Goal: Check status: Check status

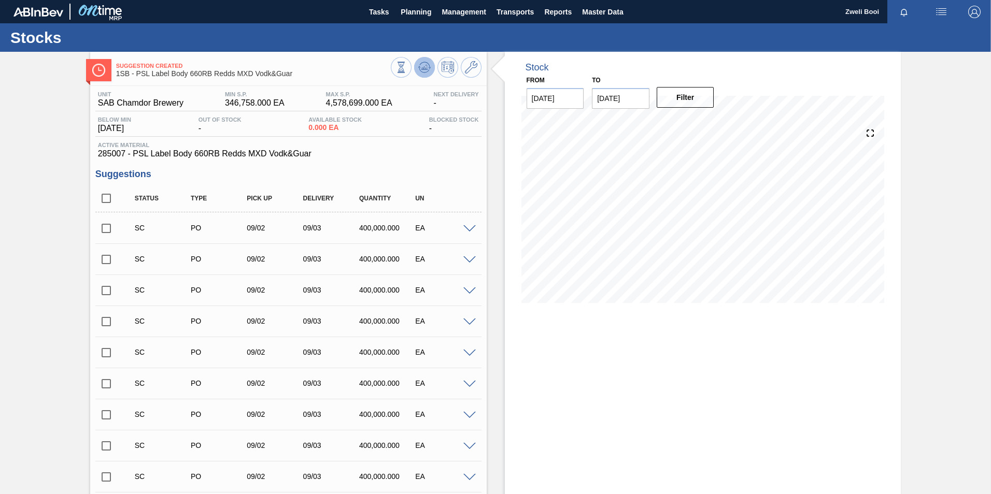
click at [419, 69] on icon at bounding box center [424, 67] width 12 height 12
click at [467, 229] on span at bounding box center [469, 229] width 12 height 8
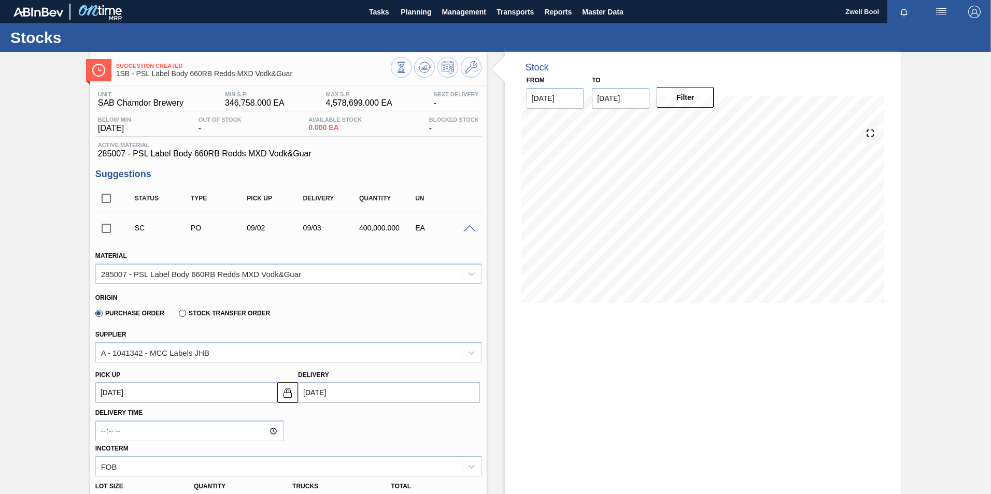
click at [468, 232] on span at bounding box center [469, 229] width 12 height 8
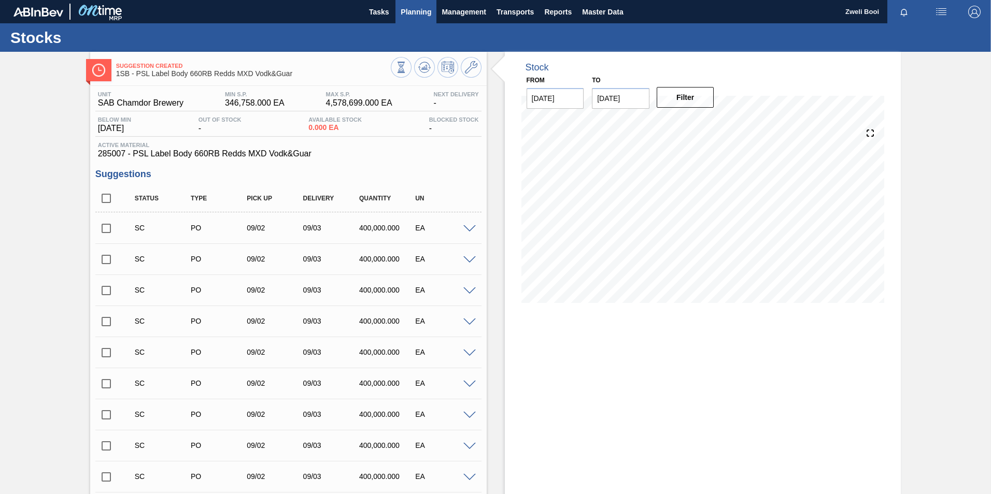
click at [417, 15] on span "Planning" at bounding box center [416, 12] width 31 height 12
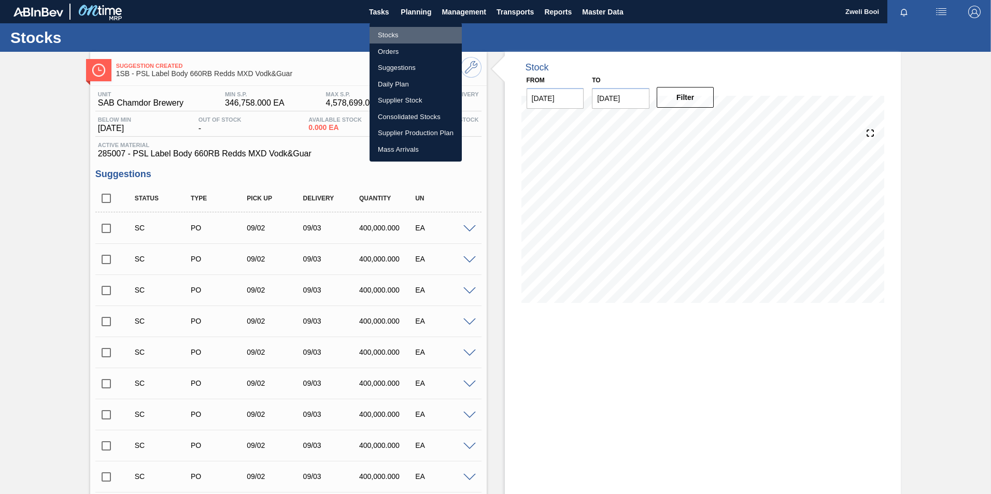
click at [395, 33] on li "Stocks" at bounding box center [416, 35] width 92 height 17
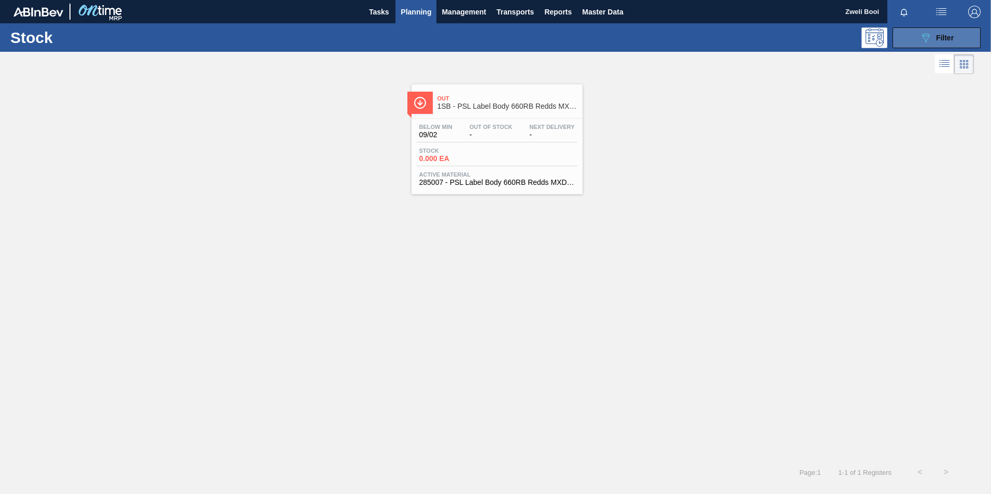
click at [943, 34] on span "Filter" at bounding box center [945, 38] width 18 height 8
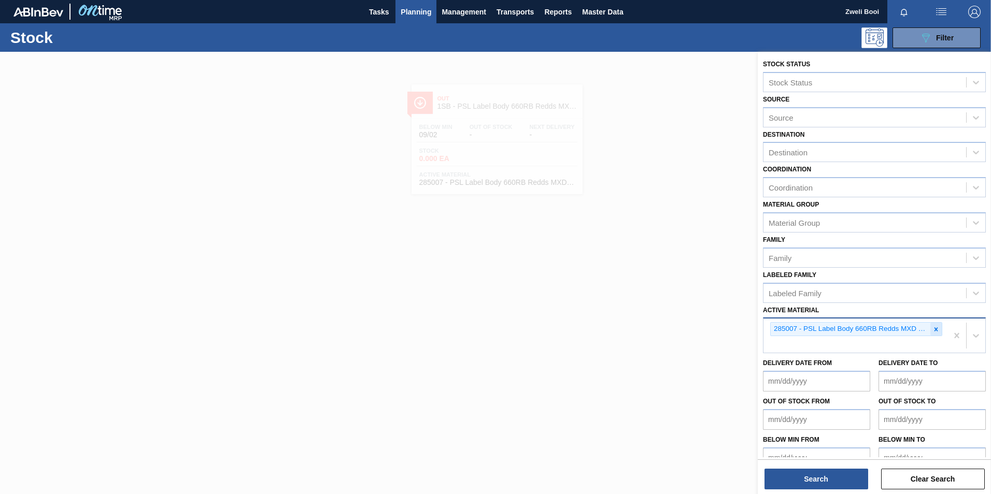
click at [933, 330] on icon at bounding box center [935, 329] width 7 height 7
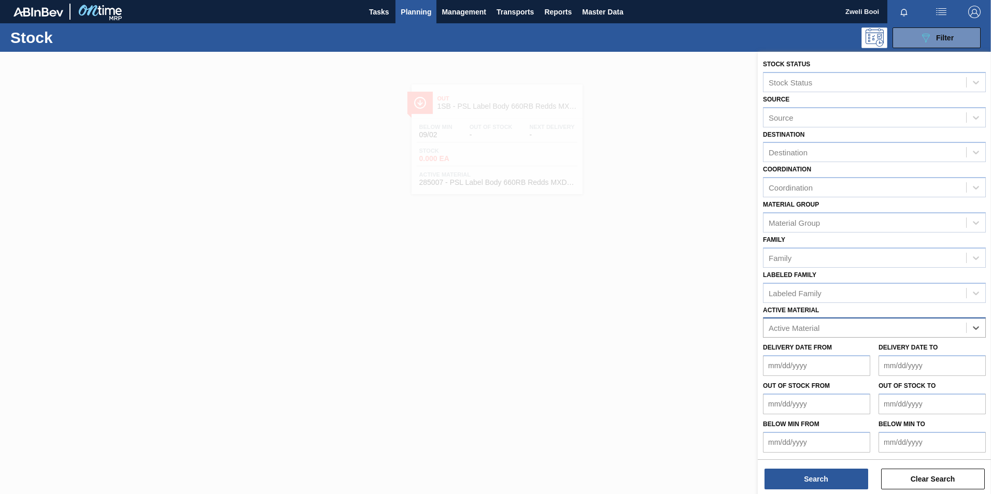
paste Material "284182"
type Material "284182"
click at [887, 352] on div "284182 - Label Neck 660RB RDS P (ABV)" at bounding box center [874, 353] width 223 height 19
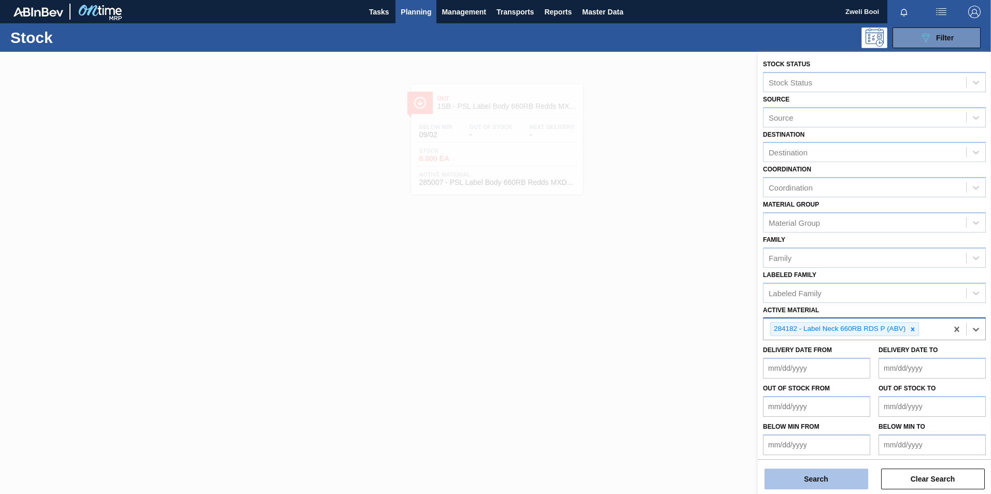
click at [823, 487] on button "Search" at bounding box center [816, 479] width 104 height 21
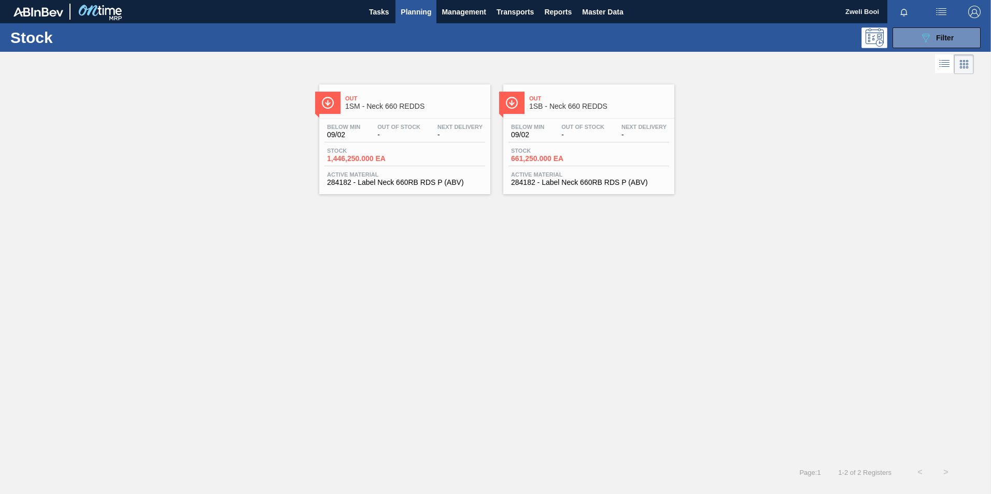
click at [590, 156] on div "Stock 661,250.000 EA" at bounding box center [588, 157] width 161 height 19
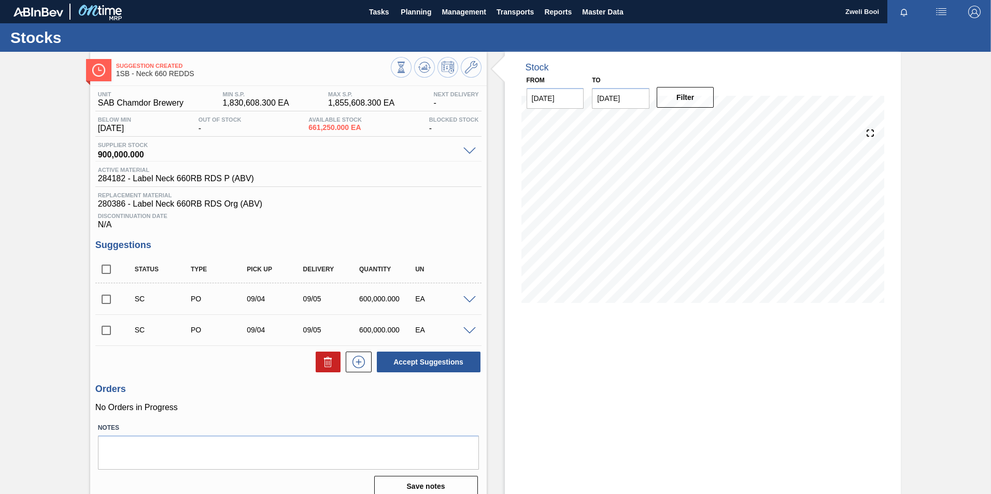
click at [466, 299] on span at bounding box center [469, 300] width 12 height 8
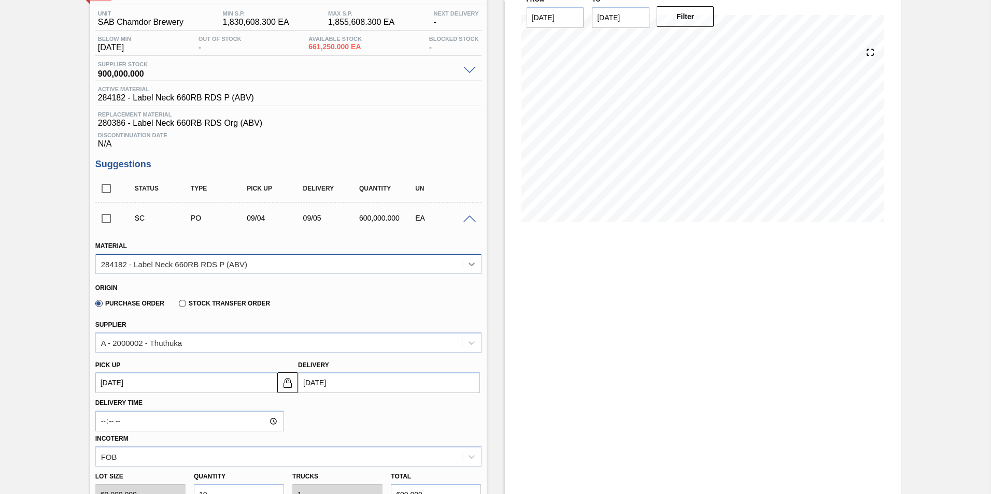
scroll to position [104, 0]
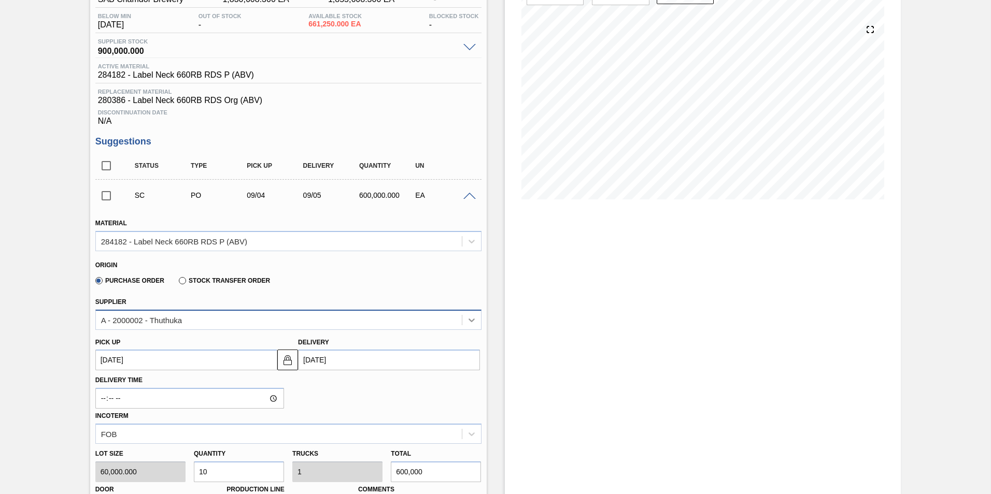
click at [466, 317] on icon at bounding box center [471, 320] width 10 height 10
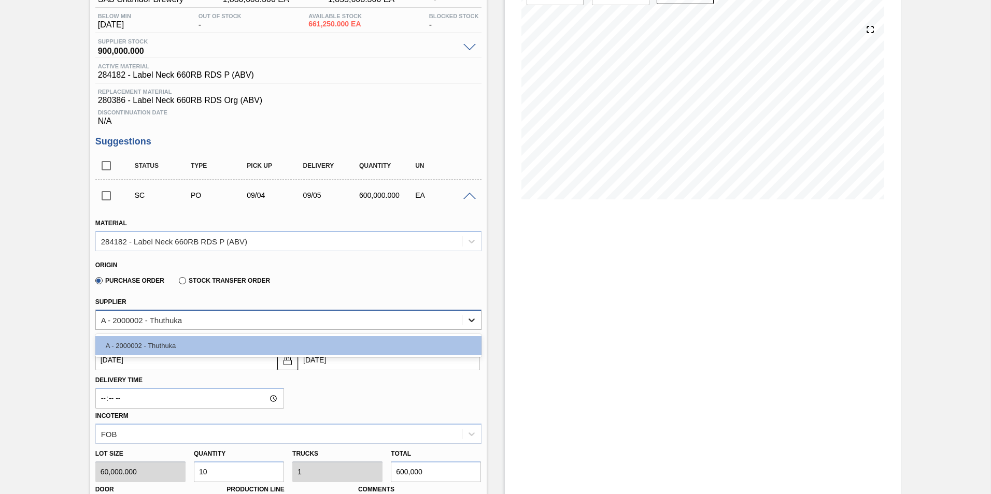
click at [466, 317] on icon at bounding box center [471, 320] width 10 height 10
